Goal: Task Accomplishment & Management: Manage account settings

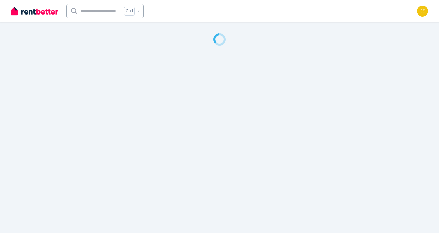
select select "**********"
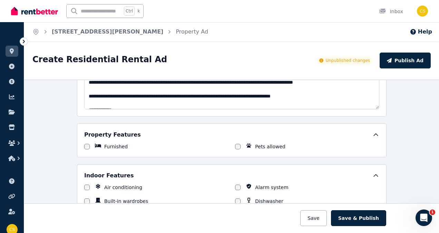
scroll to position [124, 0]
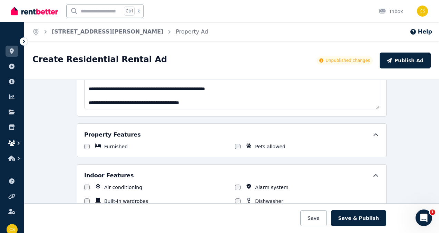
click at [18, 143] on icon "button" at bounding box center [18, 143] width 7 height 7
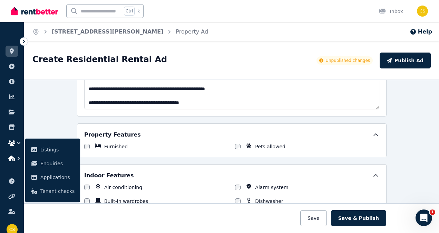
click at [17, 158] on icon "button" at bounding box center [18, 158] width 7 height 7
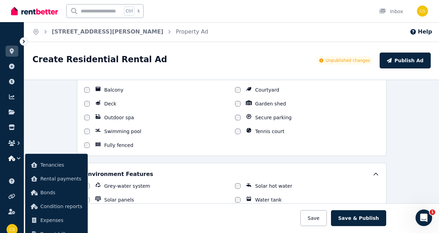
scroll to position [773, 0]
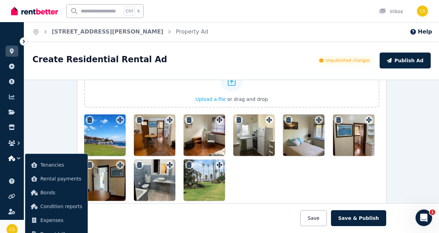
click at [11, 228] on img at bounding box center [12, 229] width 11 height 11
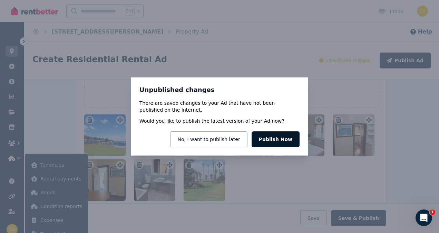
click at [285, 139] on button "Publish Now" at bounding box center [276, 139] width 48 height 16
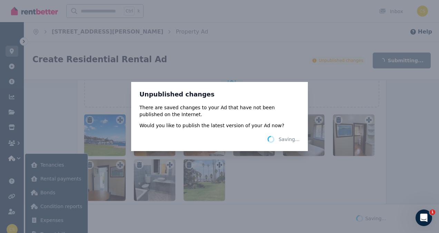
scroll to position [857, 0]
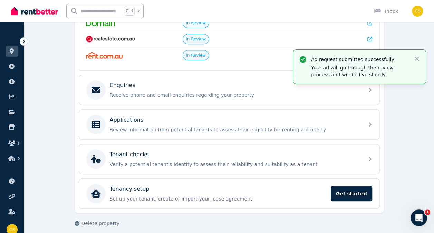
scroll to position [175, 0]
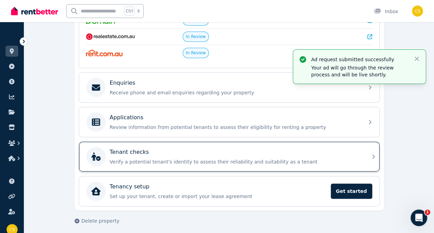
click at [373, 152] on icon at bounding box center [374, 156] width 8 height 8
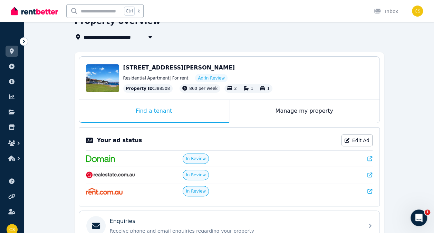
scroll to position [2, 0]
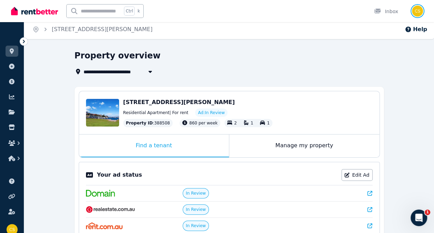
click at [414, 10] on img "button" at bounding box center [417, 11] width 11 height 11
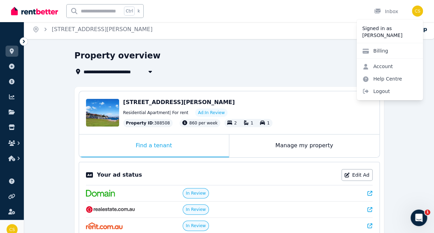
click at [9, 228] on img at bounding box center [12, 229] width 11 height 11
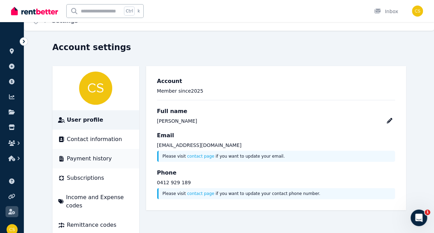
scroll to position [17, 0]
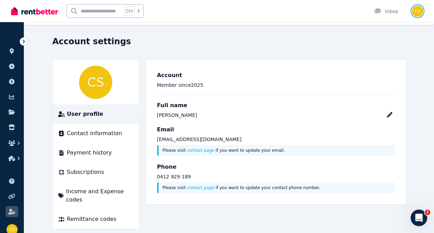
click at [416, 10] on img "button" at bounding box center [417, 11] width 11 height 11
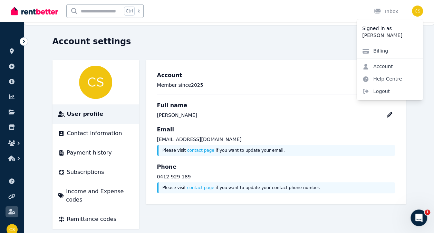
click at [222, 51] on div "Account settings User profile Contact information Payment history Subscriptions…" at bounding box center [229, 132] width 354 height 193
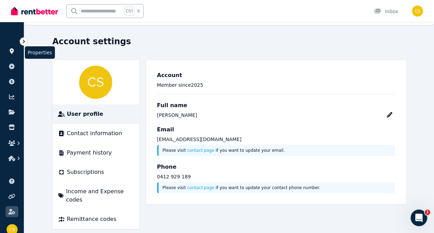
click at [10, 50] on icon at bounding box center [11, 51] width 7 height 6
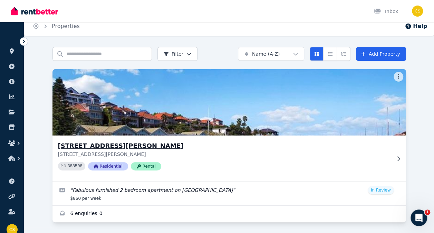
scroll to position [7, 0]
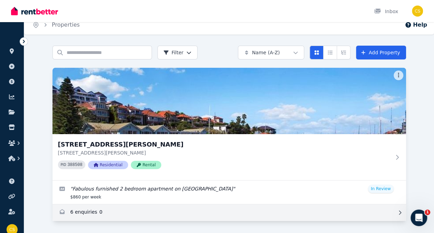
click at [73, 213] on link "Enquiries for 12 Bradly Ave, North Sydney" at bounding box center [229, 212] width 354 height 17
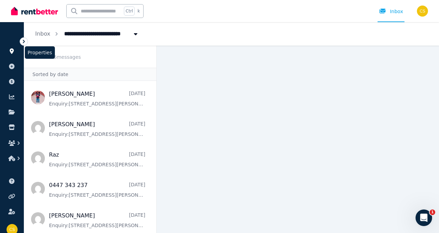
click at [12, 51] on icon at bounding box center [12, 51] width 4 height 6
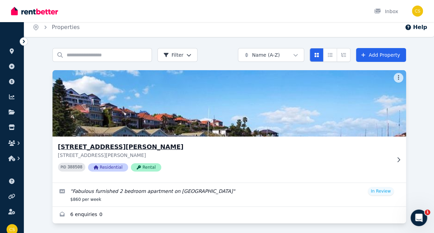
scroll to position [7, 0]
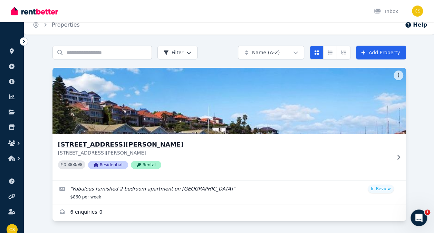
click at [253, 115] on img at bounding box center [229, 101] width 371 height 70
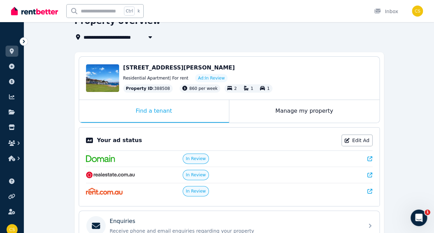
scroll to position [2, 0]
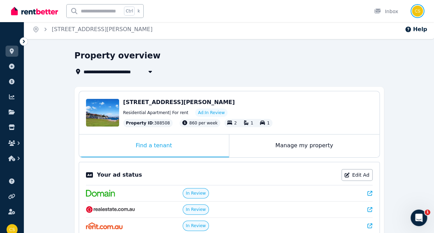
click at [419, 11] on img "button" at bounding box center [417, 11] width 11 height 11
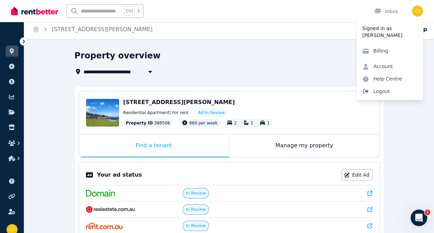
click at [381, 94] on span "Logout" at bounding box center [390, 91] width 66 height 12
